Goal: Task Accomplishment & Management: Complete application form

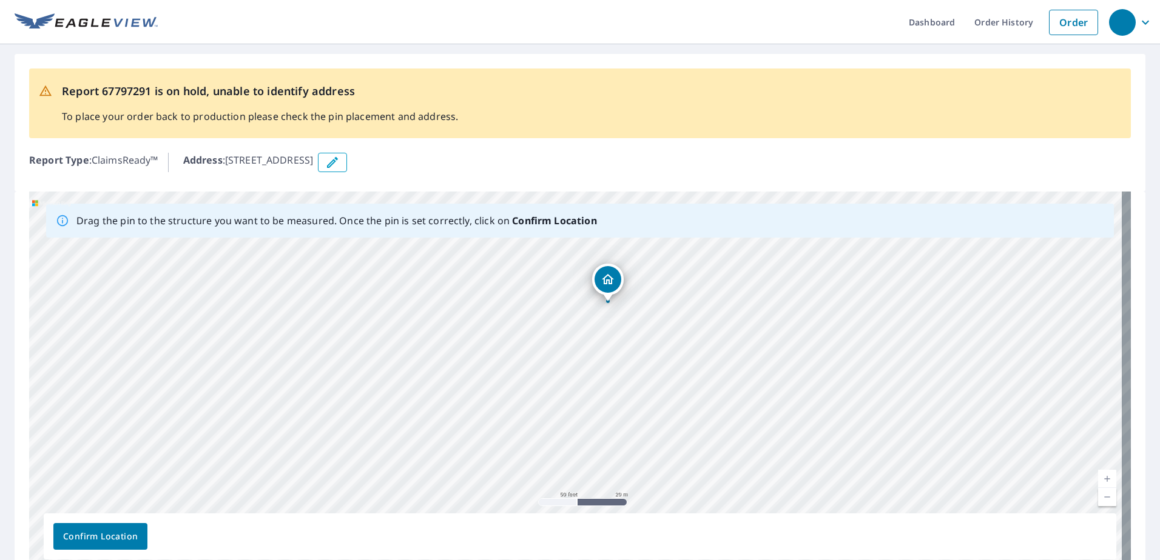
drag, startPoint x: 548, startPoint y: 420, endPoint x: 527, endPoint y: 346, distance: 76.8
click at [527, 346] on div "[STREET_ADDRESS]" at bounding box center [579, 382] width 1101 height 380
drag, startPoint x: 650, startPoint y: 405, endPoint x: 637, endPoint y: 343, distance: 63.2
click at [637, 343] on div "[STREET_ADDRESS]" at bounding box center [579, 382] width 1101 height 380
drag, startPoint x: 616, startPoint y: 310, endPoint x: 594, endPoint y: 397, distance: 90.0
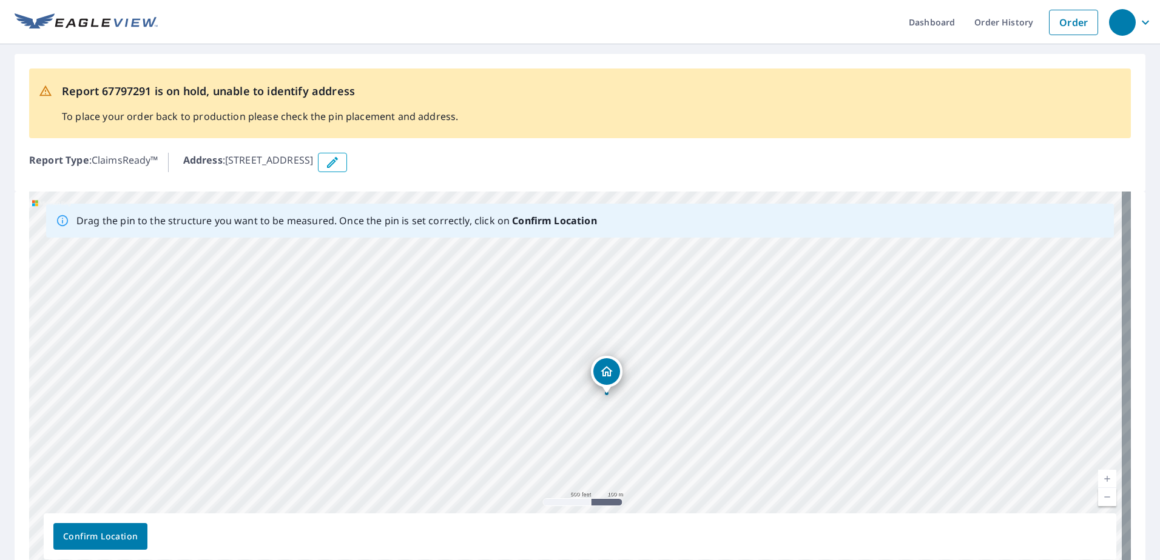
click at [594, 397] on div "[STREET_ADDRESS]" at bounding box center [579, 382] width 1101 height 380
drag, startPoint x: 607, startPoint y: 309, endPoint x: 614, endPoint y: 315, distance: 9.9
click at [614, 315] on div "[STREET_ADDRESS]" at bounding box center [579, 382] width 1101 height 380
drag, startPoint x: 702, startPoint y: 426, endPoint x: 700, endPoint y: 390, distance: 36.4
click at [700, 390] on div "[STREET_ADDRESS]" at bounding box center [579, 382] width 1101 height 380
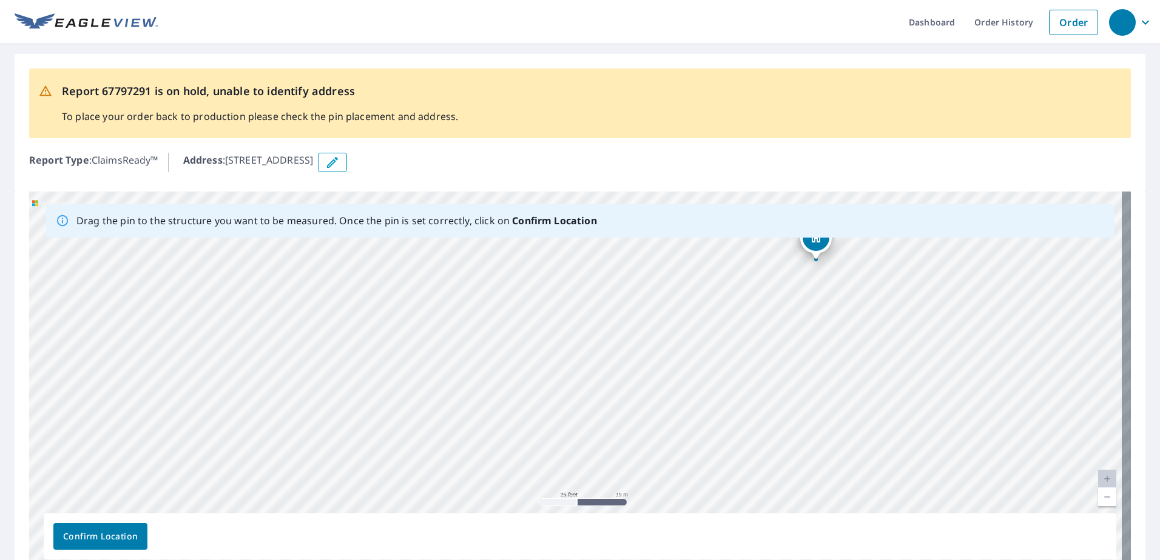
drag, startPoint x: 771, startPoint y: 418, endPoint x: 799, endPoint y: 350, distance: 73.2
click at [799, 350] on div "[STREET_ADDRESS]" at bounding box center [579, 382] width 1101 height 380
click at [627, 366] on div "[STREET_ADDRESS]" at bounding box center [579, 382] width 1101 height 380
drag, startPoint x: 821, startPoint y: 321, endPoint x: 814, endPoint y: 364, distance: 43.1
click at [814, 364] on div "[STREET_ADDRESS]" at bounding box center [579, 382] width 1101 height 380
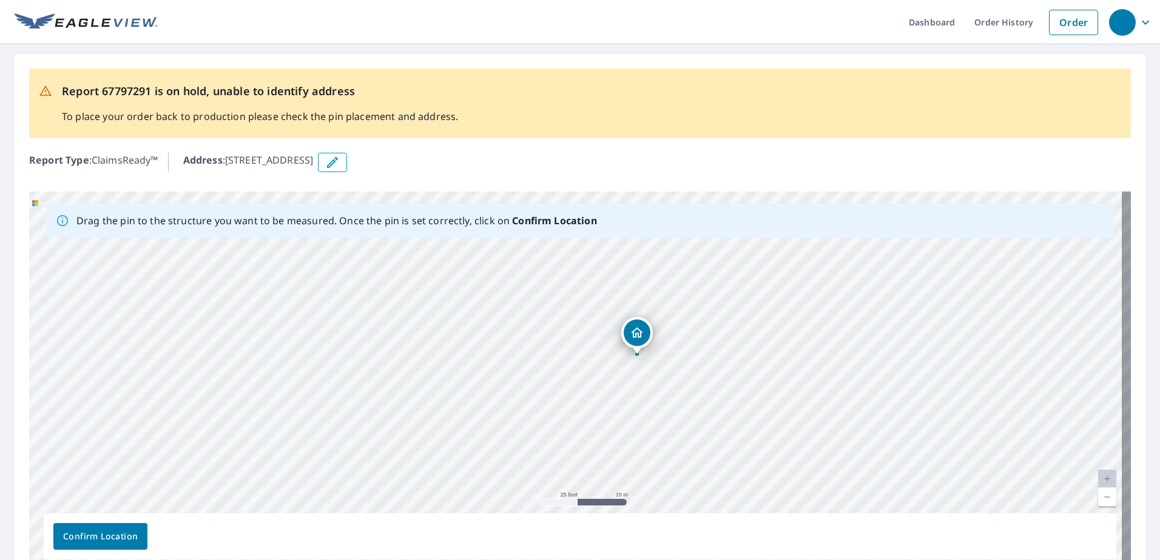
drag, startPoint x: 889, startPoint y: 270, endPoint x: 640, endPoint y: 334, distance: 257.3
click at [103, 539] on span "Confirm Location" at bounding box center [100, 536] width 75 height 15
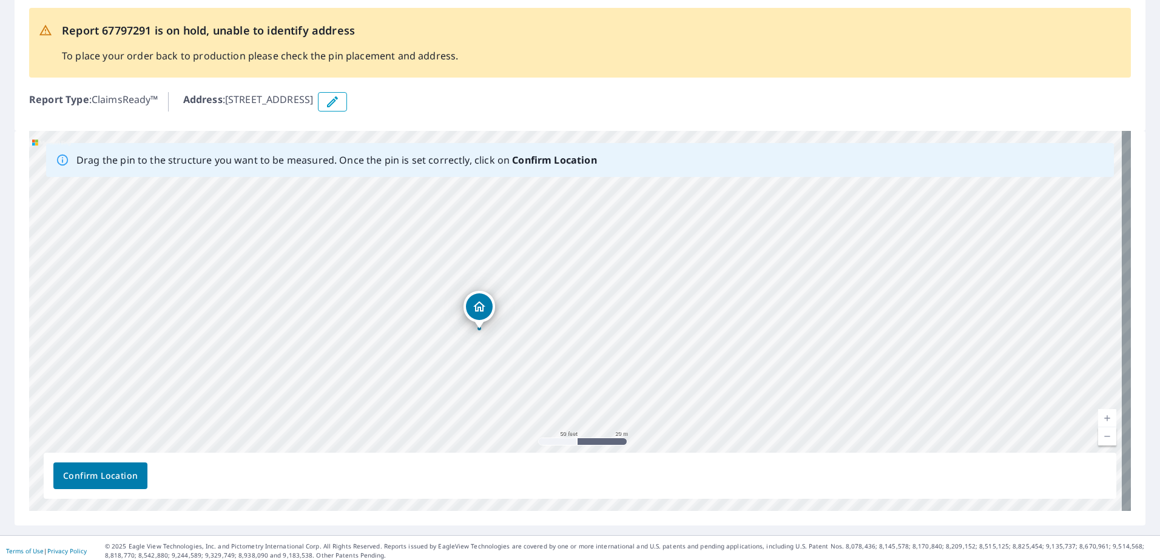
scroll to position [98, 0]
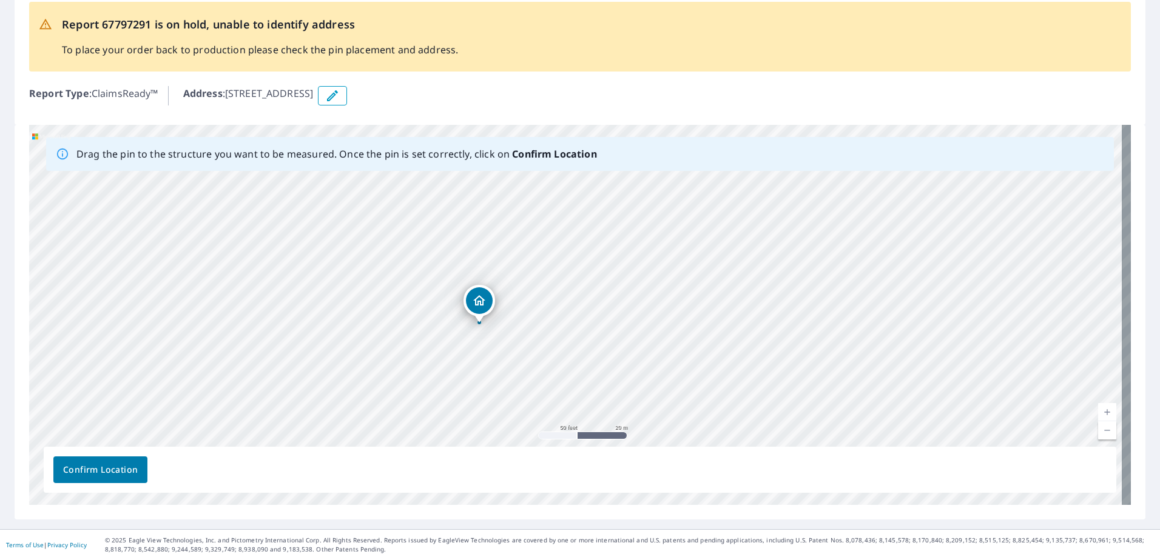
click at [89, 469] on span "Confirm Location" at bounding box center [100, 470] width 75 height 15
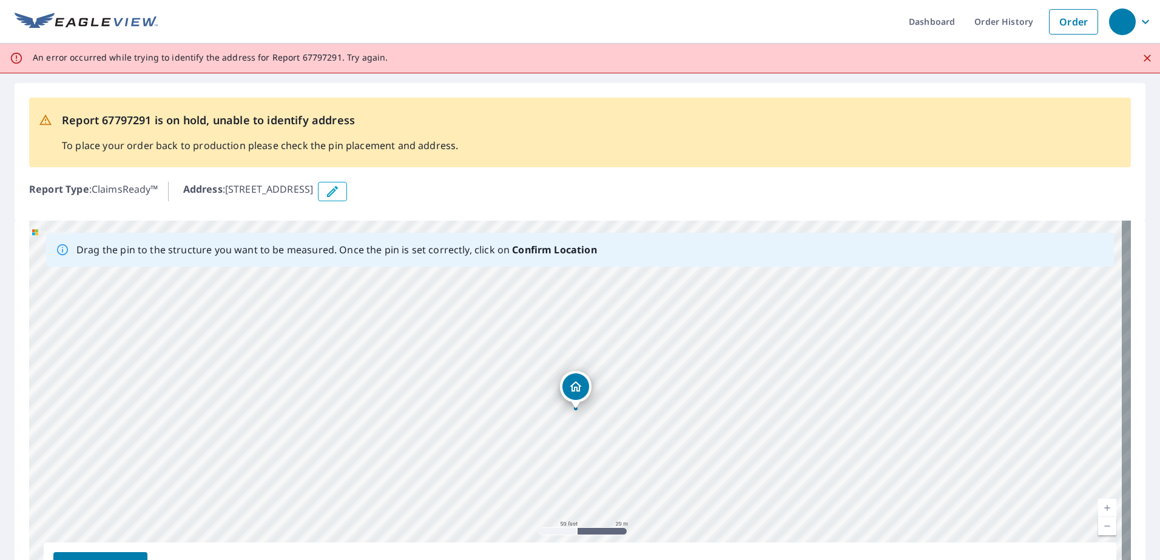
scroll to position [0, 0]
drag, startPoint x: 579, startPoint y: 394, endPoint x: 588, endPoint y: 389, distance: 10.3
click at [588, 389] on div "[STREET_ADDRESS]" at bounding box center [579, 411] width 1101 height 380
drag, startPoint x: 573, startPoint y: 406, endPoint x: 559, endPoint y: 369, distance: 39.5
click at [559, 369] on div "[STREET_ADDRESS]" at bounding box center [579, 411] width 1101 height 380
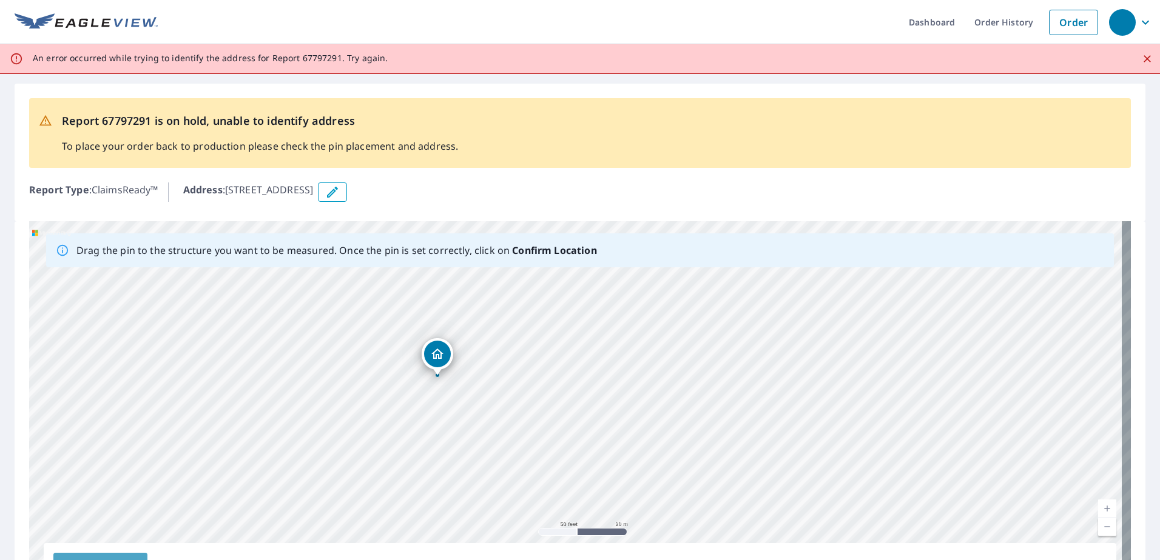
click at [119, 553] on button "Confirm Location" at bounding box center [100, 566] width 94 height 27
click at [123, 560] on span "Confirm Location" at bounding box center [100, 566] width 75 height 15
